Goal: Find specific page/section: Find specific page/section

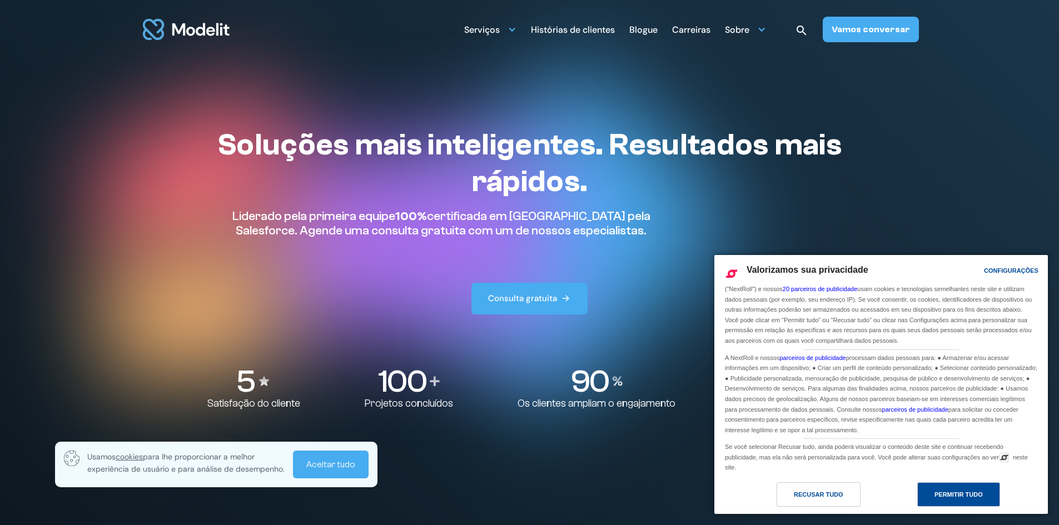
click at [946, 502] on div "Permitir Tudo" at bounding box center [959, 495] width 83 height 24
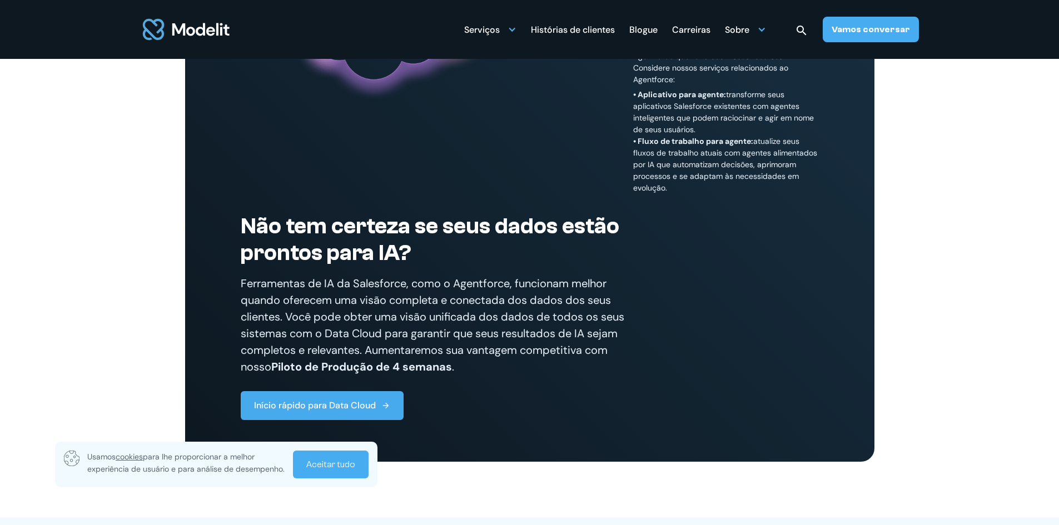
scroll to position [1001, 0]
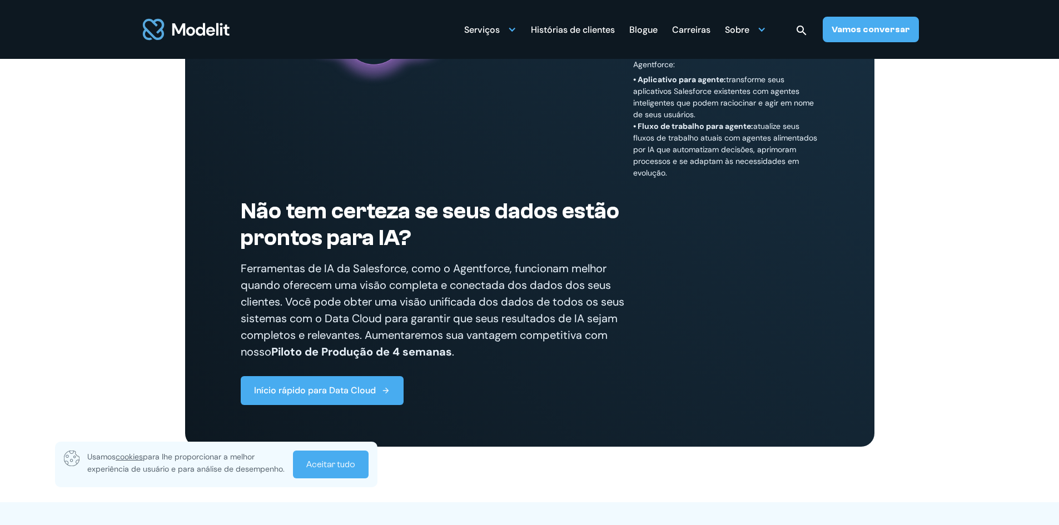
click at [345, 460] on font "Aceitar tudo" at bounding box center [330, 465] width 49 height 10
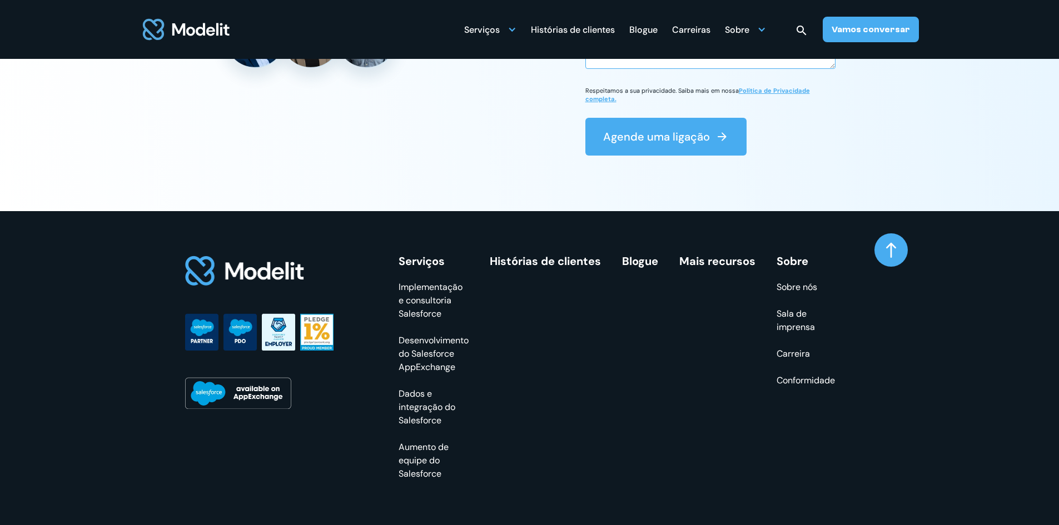
scroll to position [4727, 0]
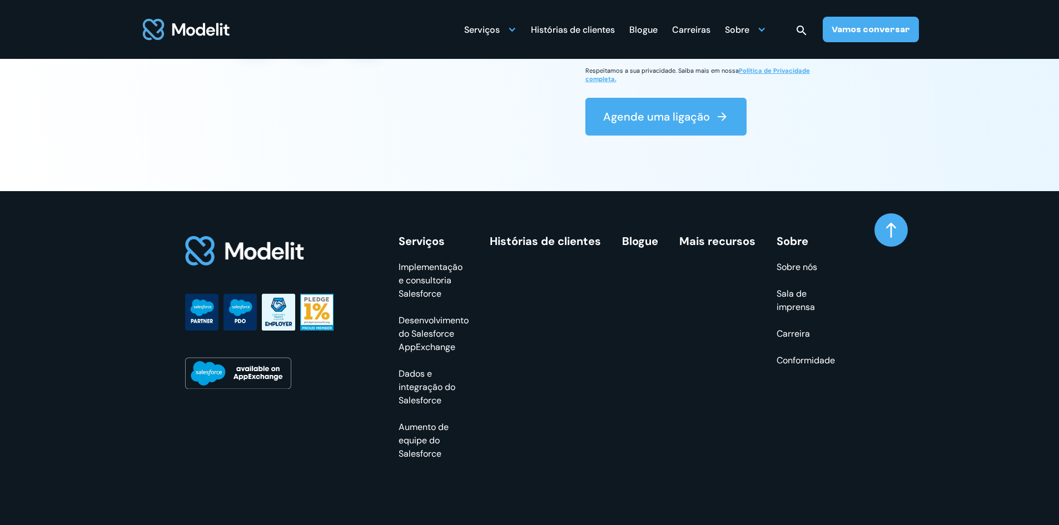
click at [795, 334] on font "Carreira" at bounding box center [793, 334] width 33 height 12
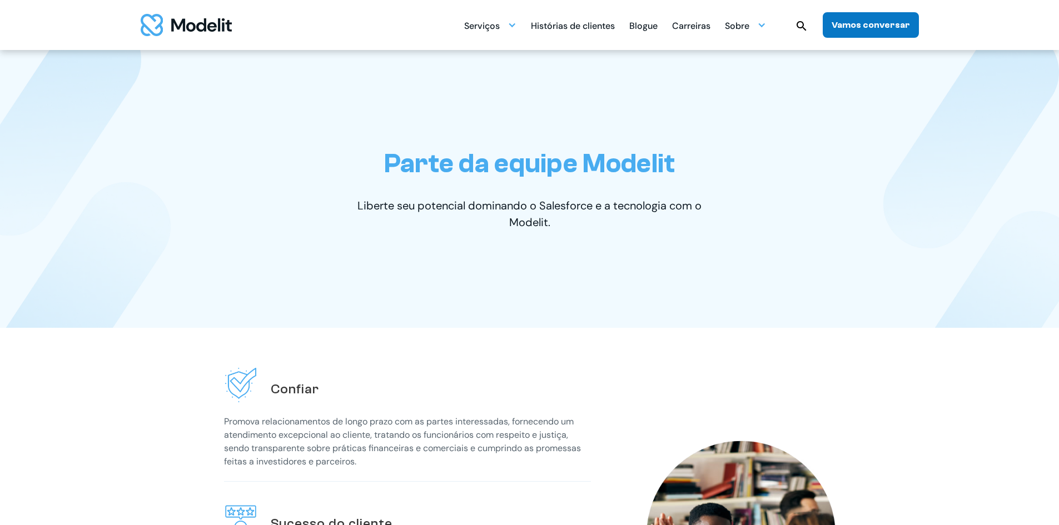
click at [880, 34] on link "Vamos conversar" at bounding box center [871, 25] width 96 height 26
